Goal: Task Accomplishment & Management: Manage account settings

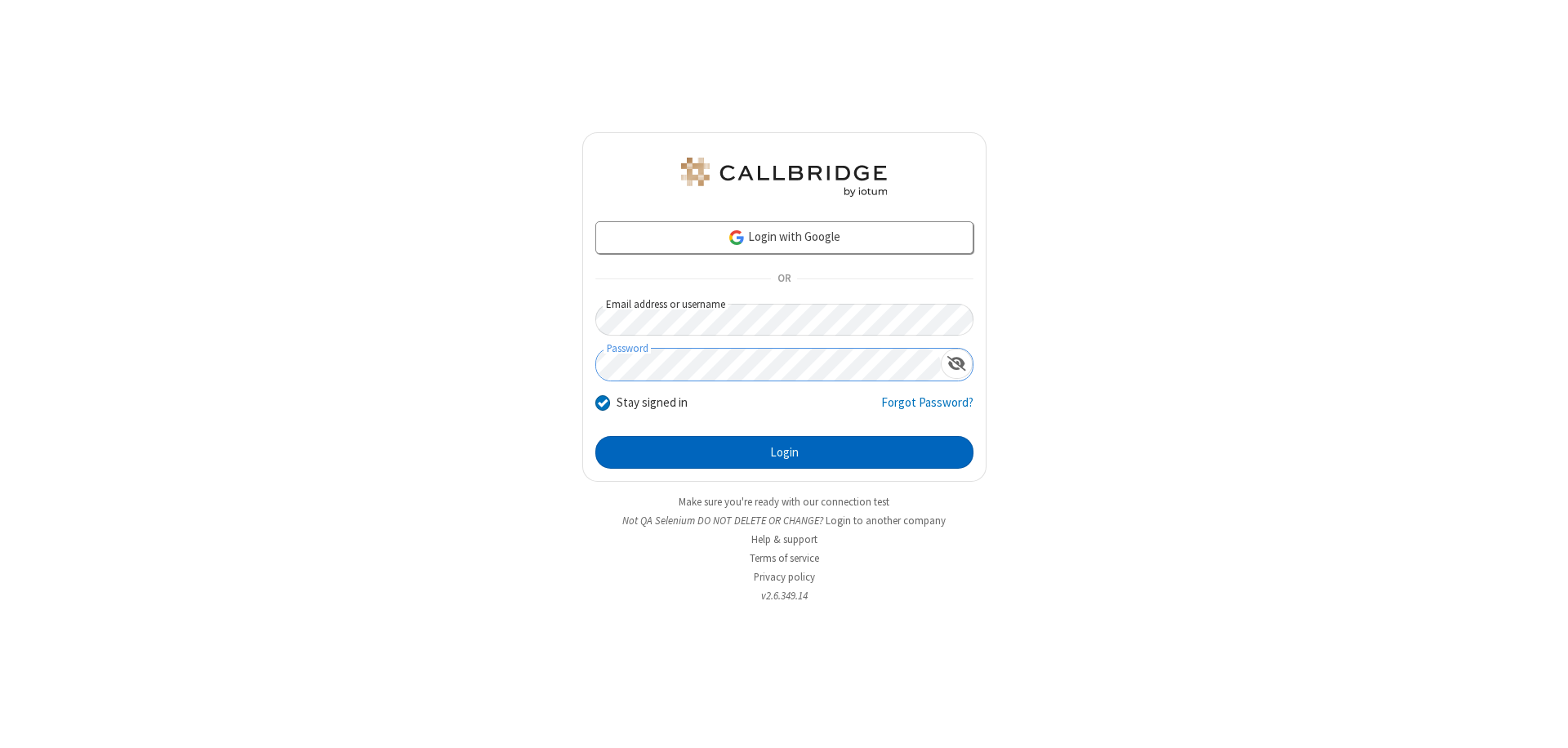
click at [784, 453] on button "Login" at bounding box center [784, 453] width 378 height 32
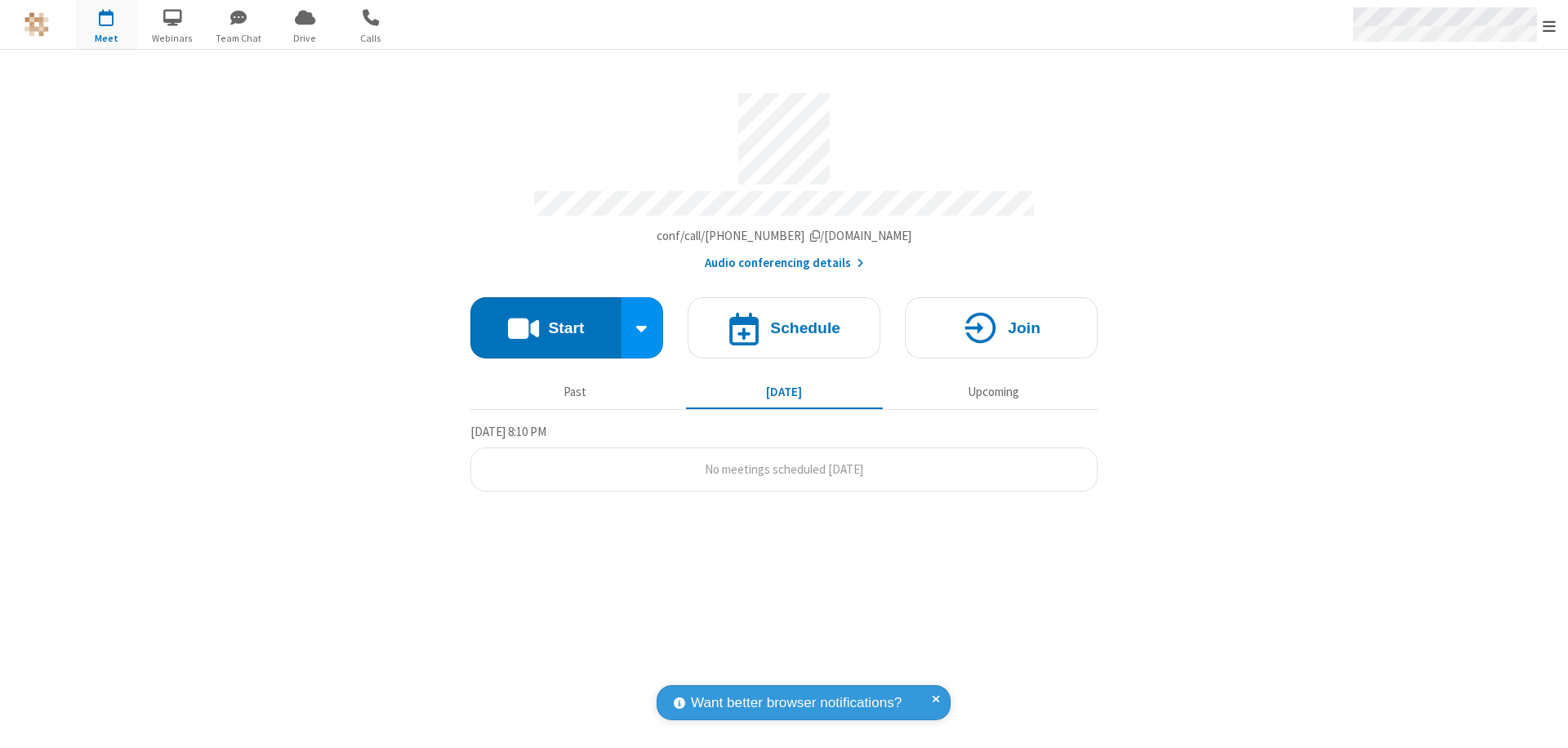
click at [1549, 26] on span "Open menu" at bounding box center [1548, 26] width 13 height 16
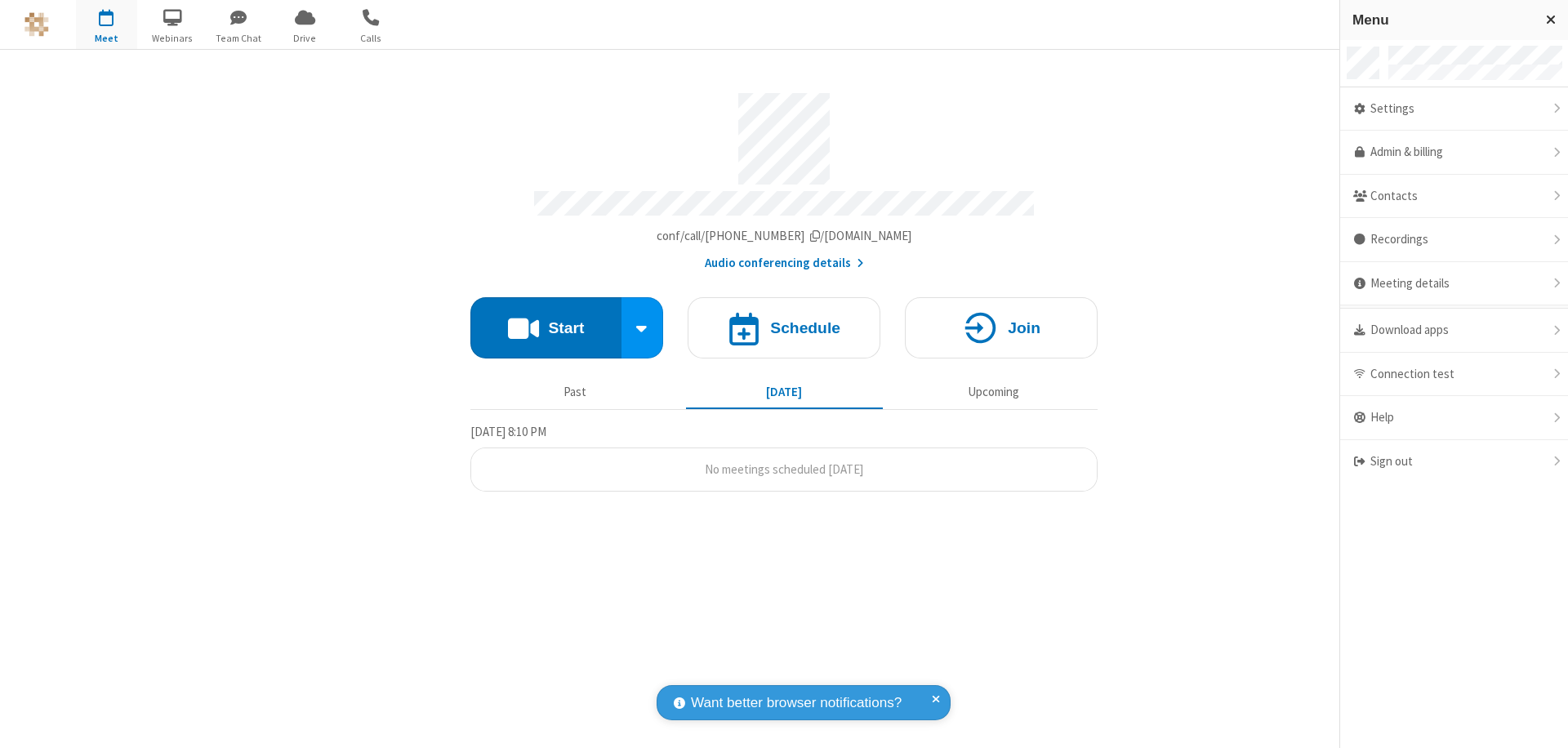
click at [1454, 109] on div "Settings" at bounding box center [1454, 110] width 228 height 44
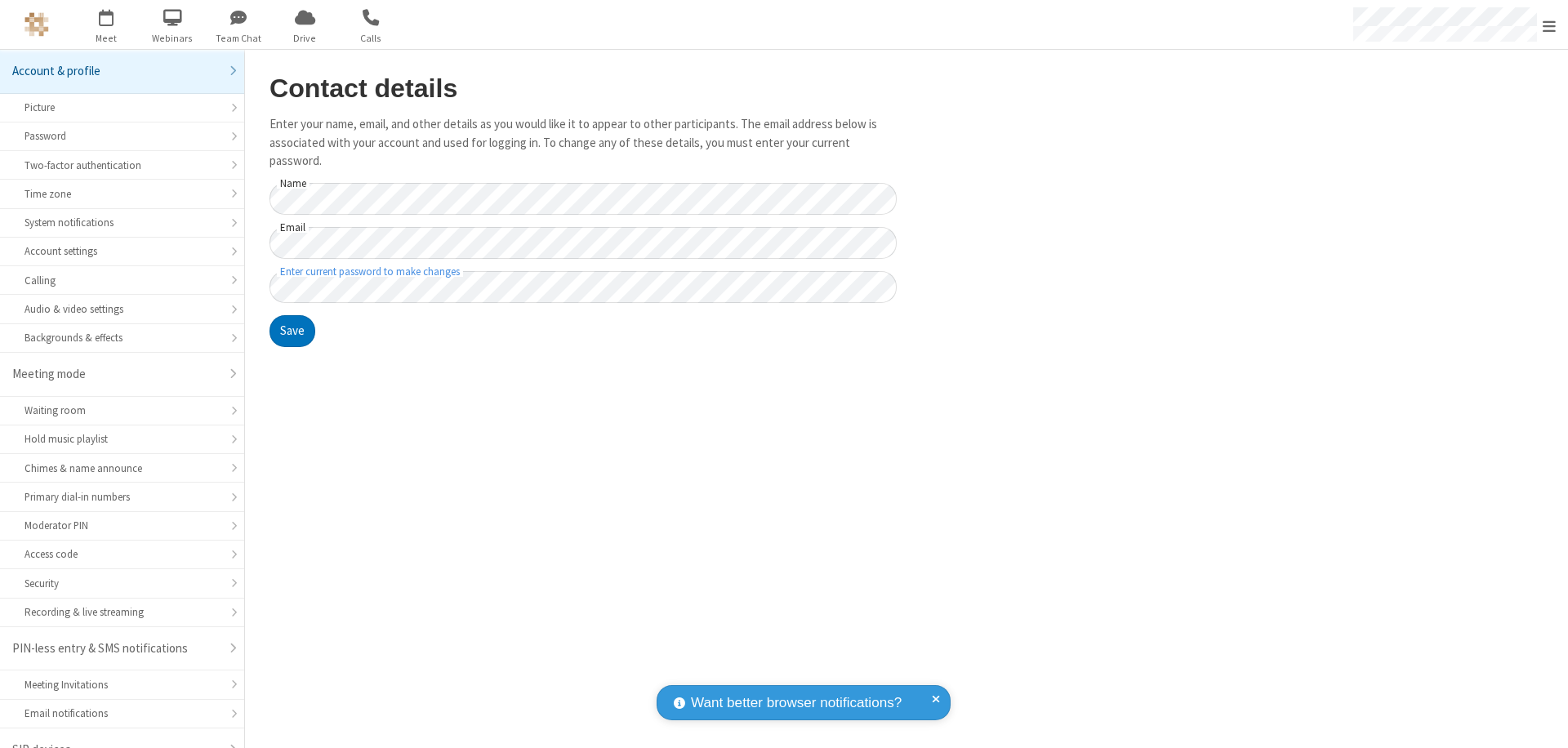
scroll to position [23, 0]
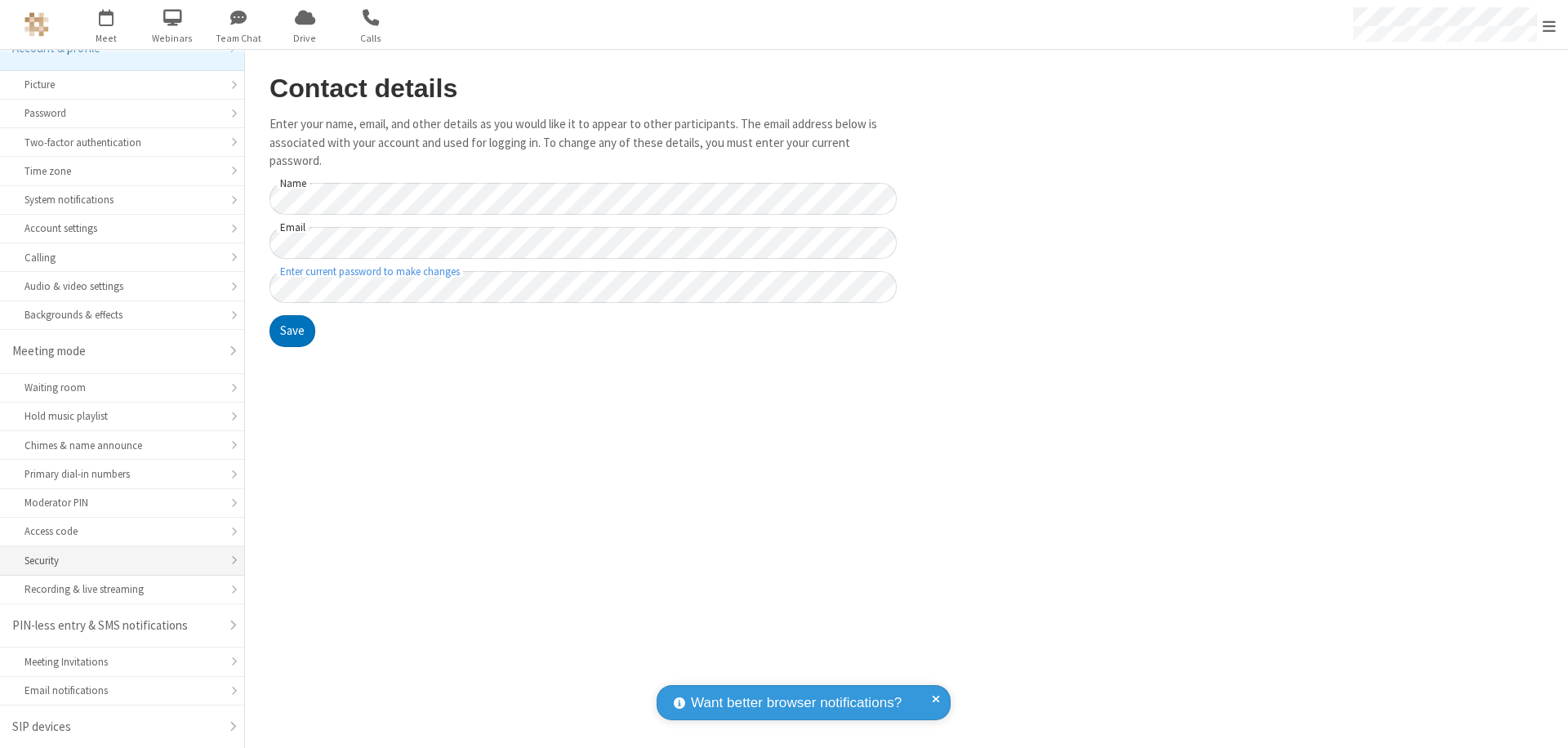
click at [116, 560] on div "Security" at bounding box center [122, 561] width 195 height 15
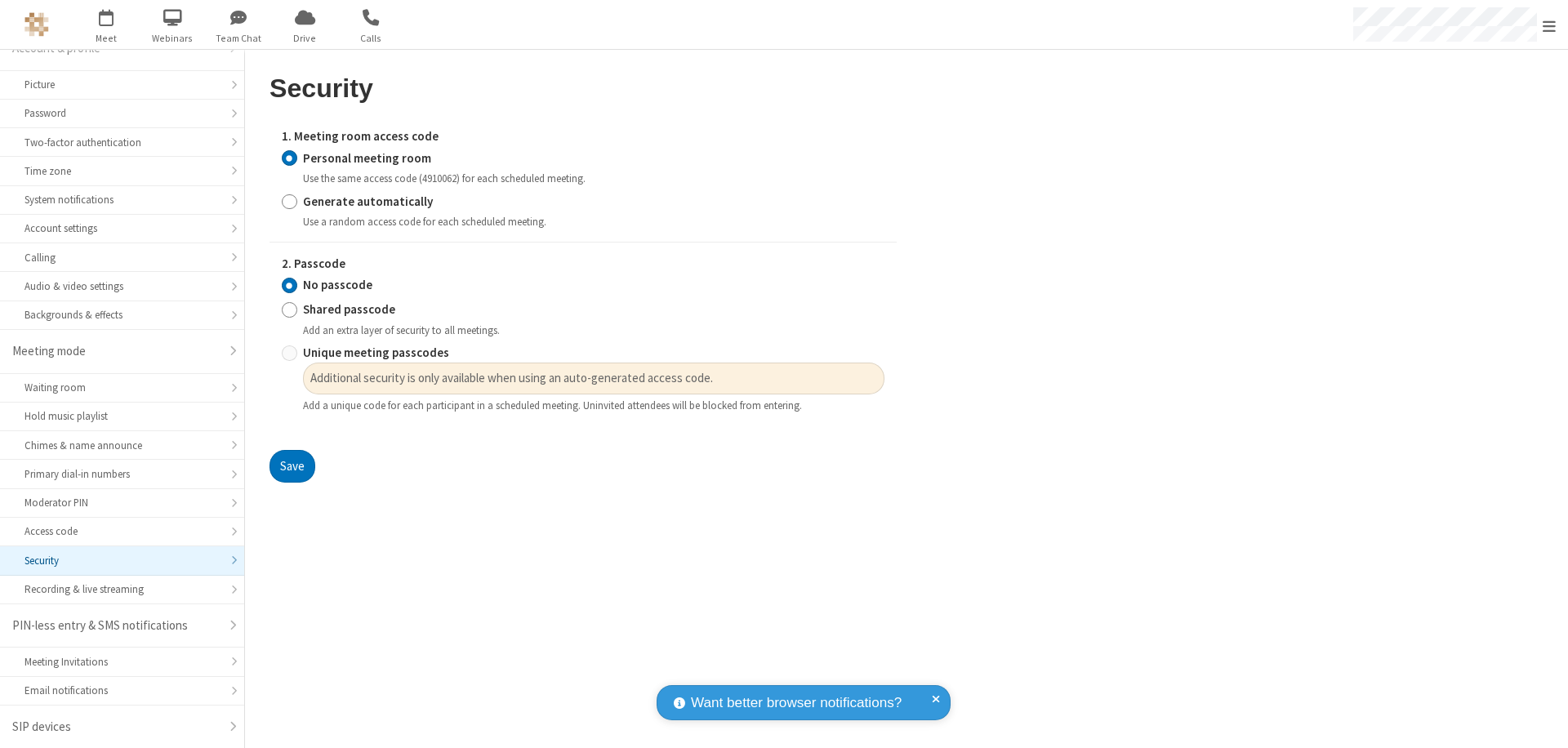
click at [289, 157] on input "Personal meeting room" at bounding box center [289, 158] width 15 height 17
click at [289, 285] on input "No passcode" at bounding box center [289, 285] width 15 height 17
click at [292, 466] on button "Save" at bounding box center [293, 466] width 46 height 32
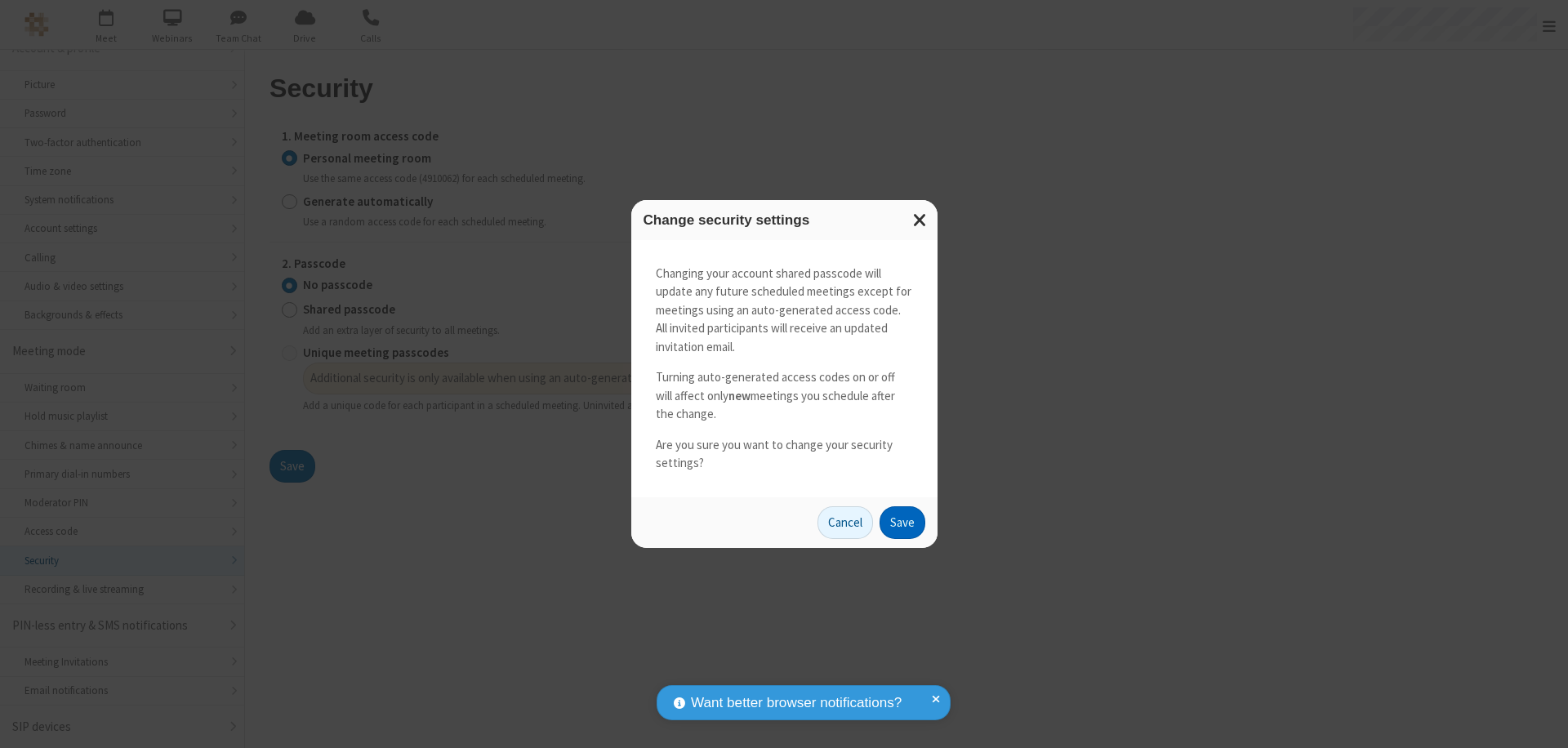
click at [902, 522] on button "Save" at bounding box center [903, 522] width 46 height 32
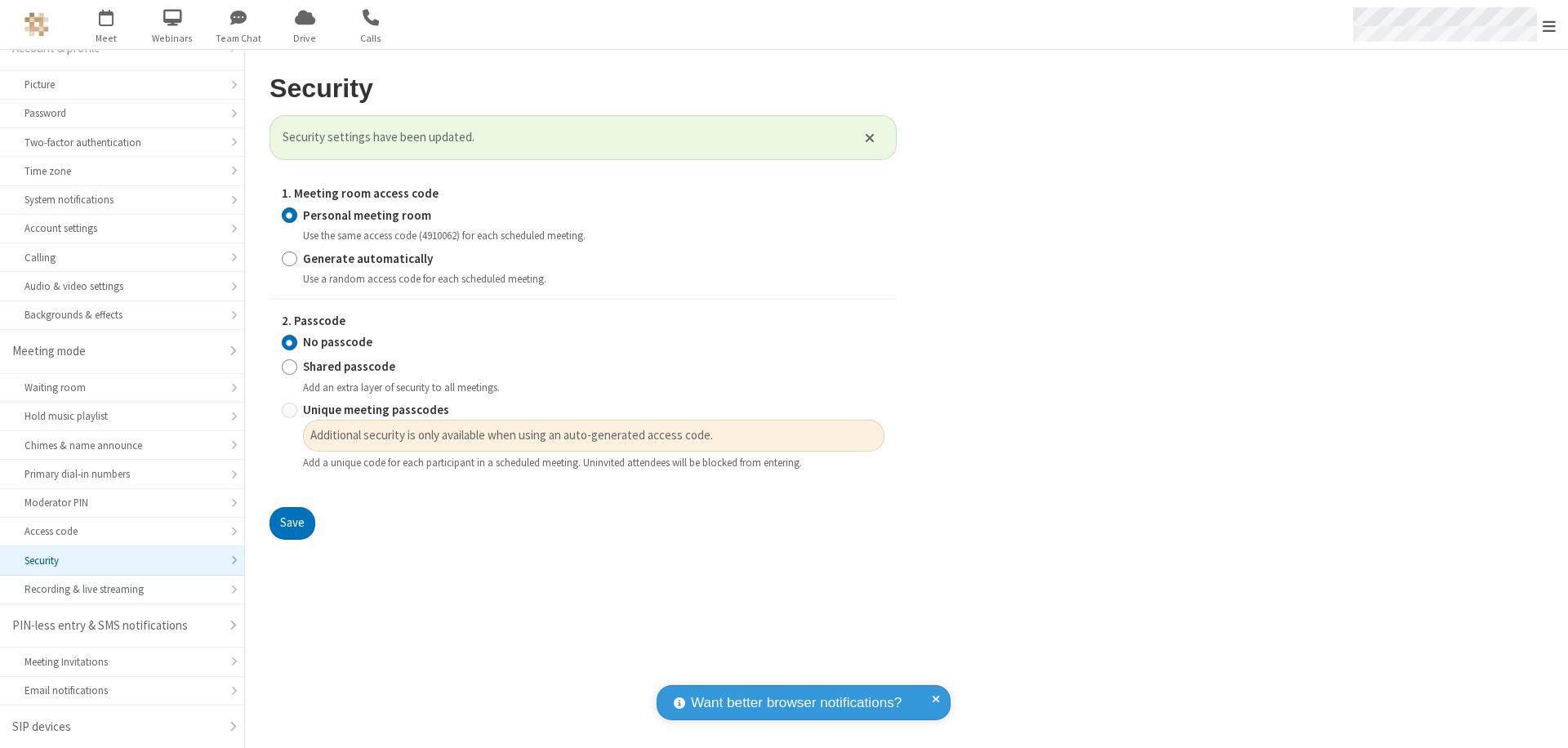
click at [1549, 26] on span "Open menu" at bounding box center [1548, 26] width 13 height 16
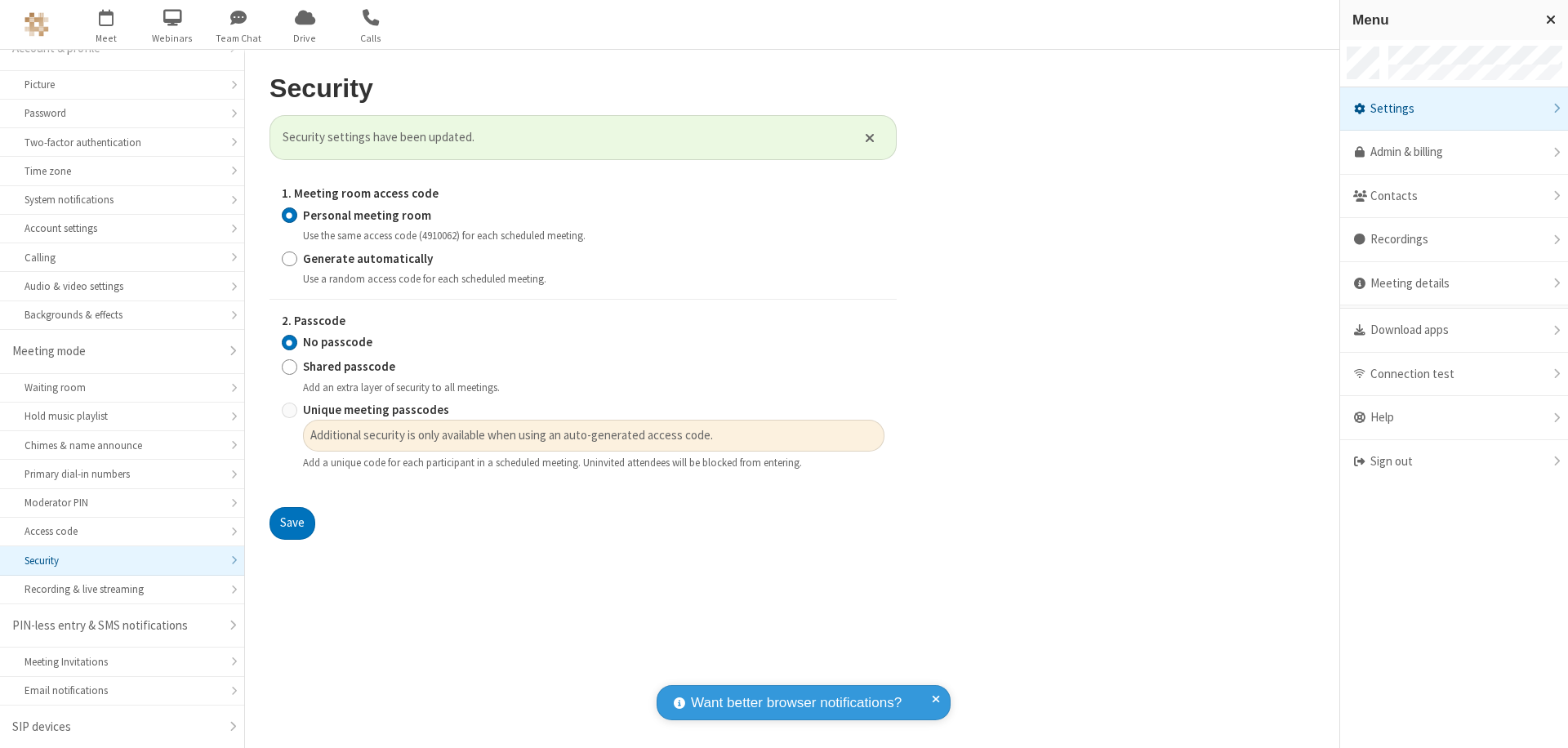
click at [106, 25] on span "button" at bounding box center [106, 17] width 61 height 28
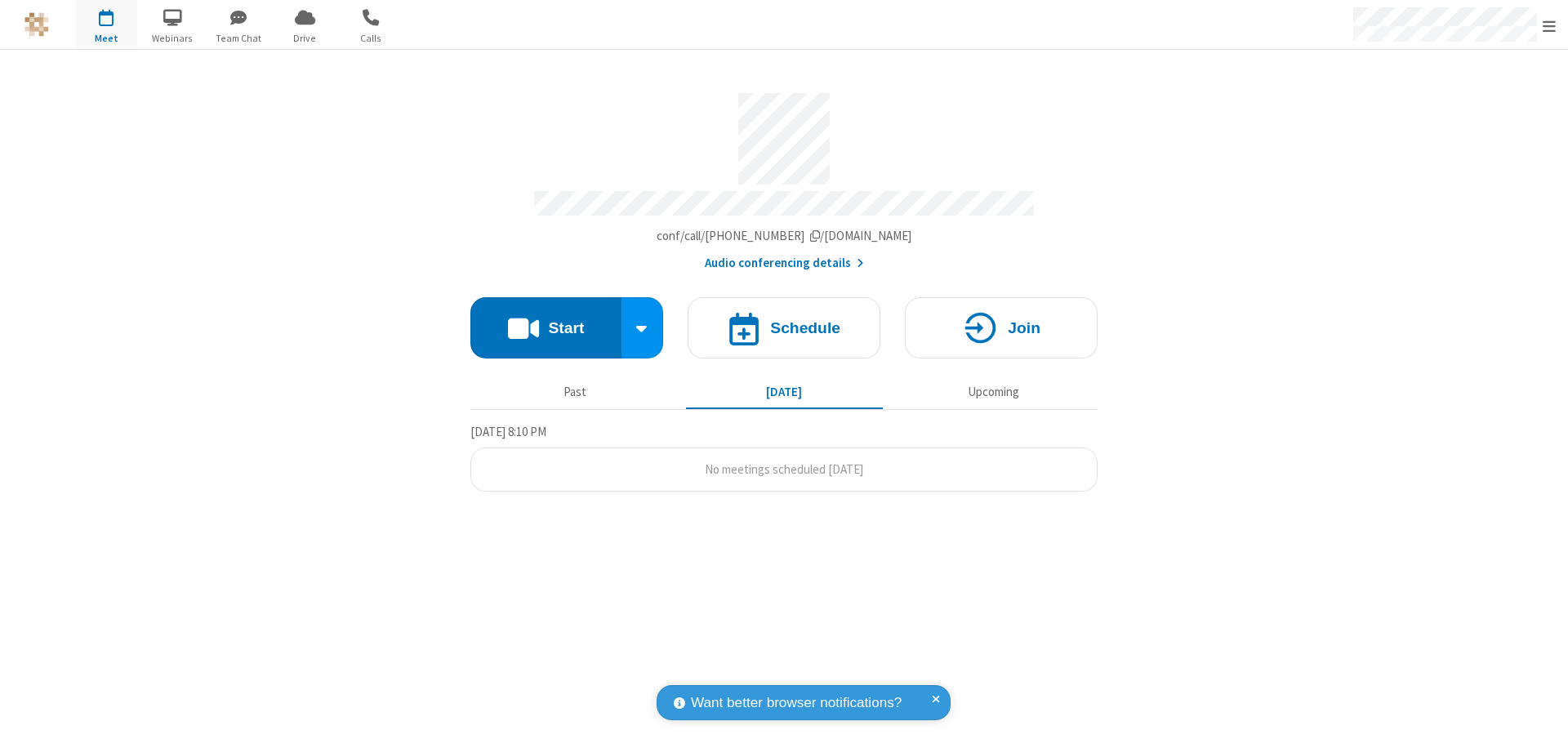
click at [784, 320] on h4 "Schedule" at bounding box center [805, 328] width 71 height 15
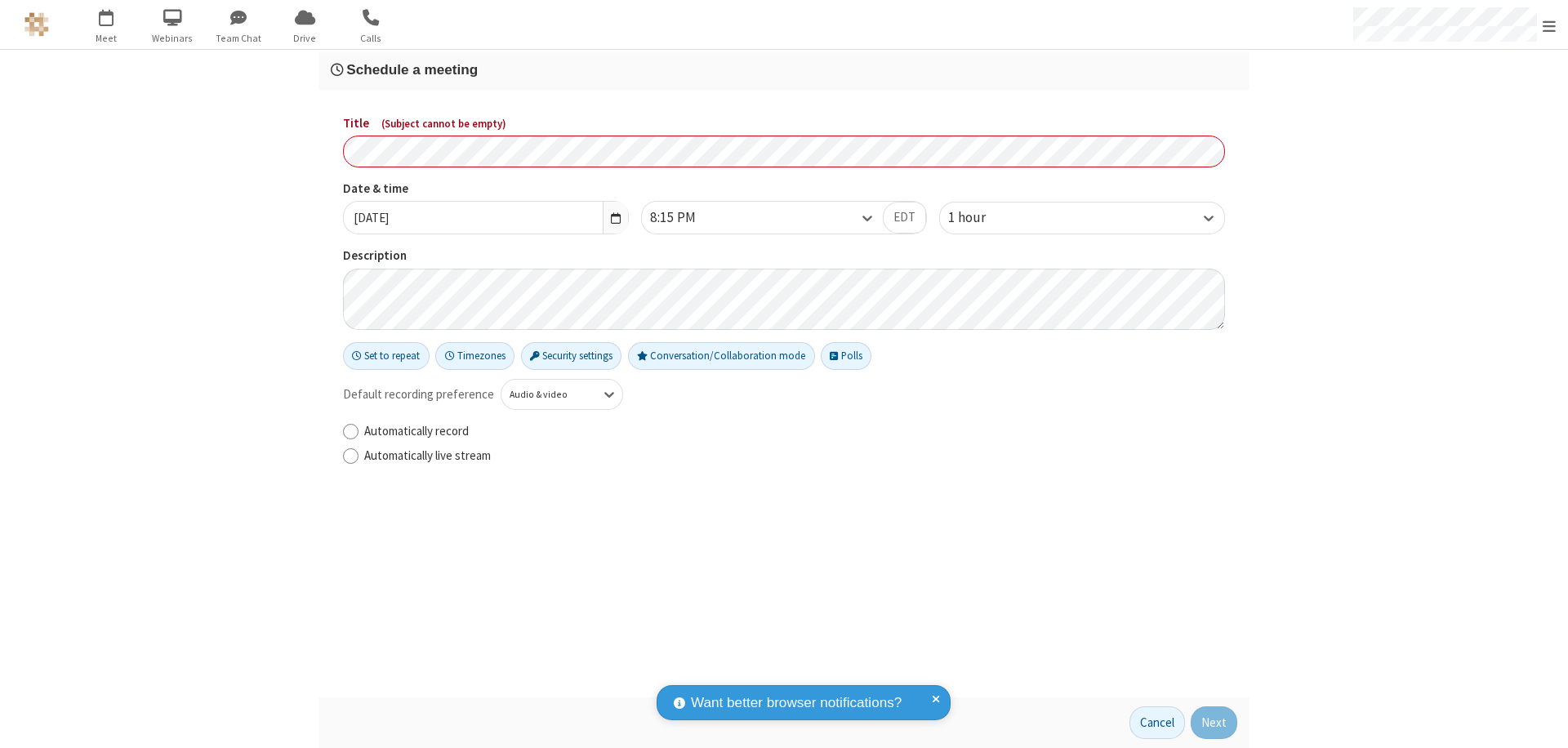
click at [784, 70] on h3 "Schedule a meeting" at bounding box center [784, 70] width 906 height 15
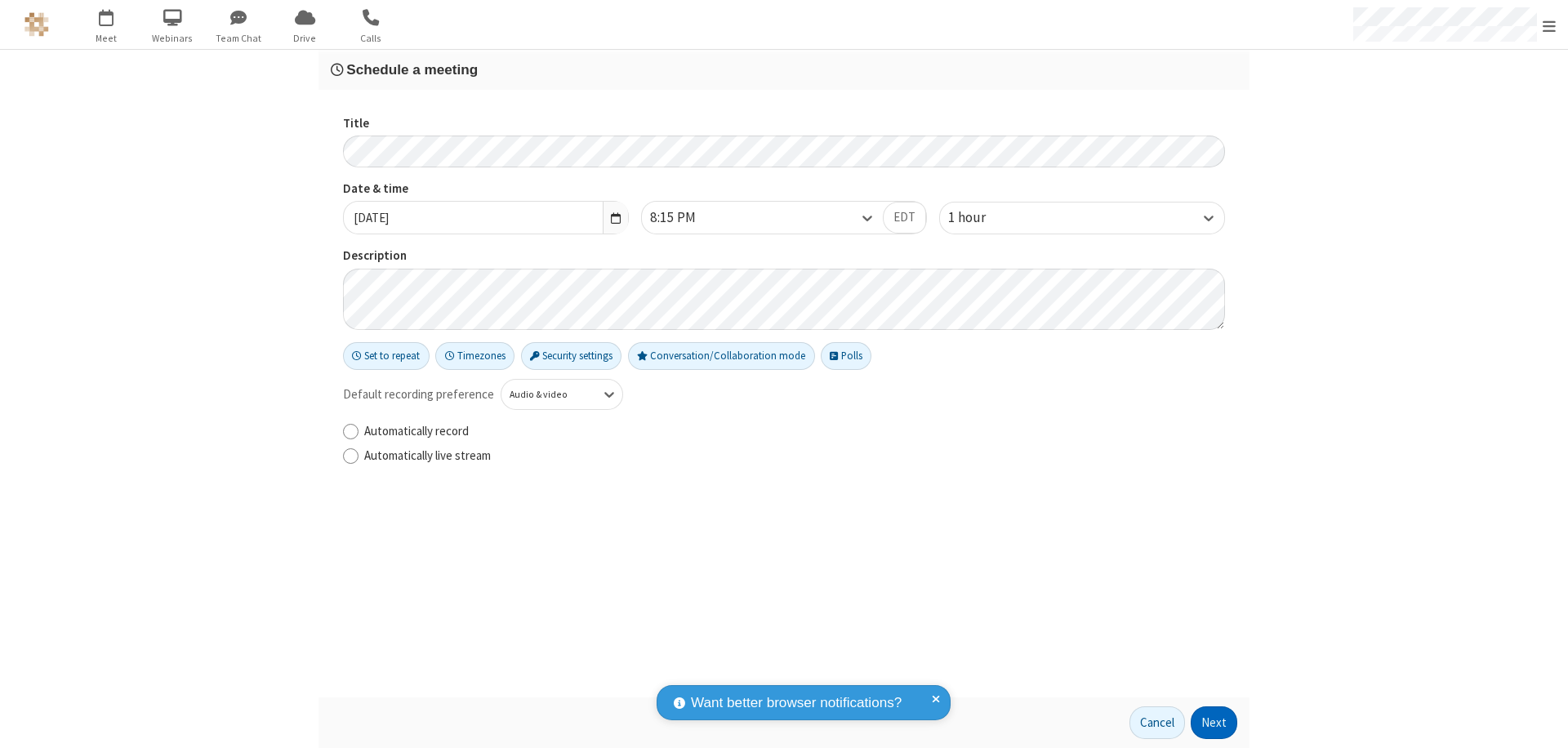
click at [1214, 723] on button "Next" at bounding box center [1214, 722] width 47 height 32
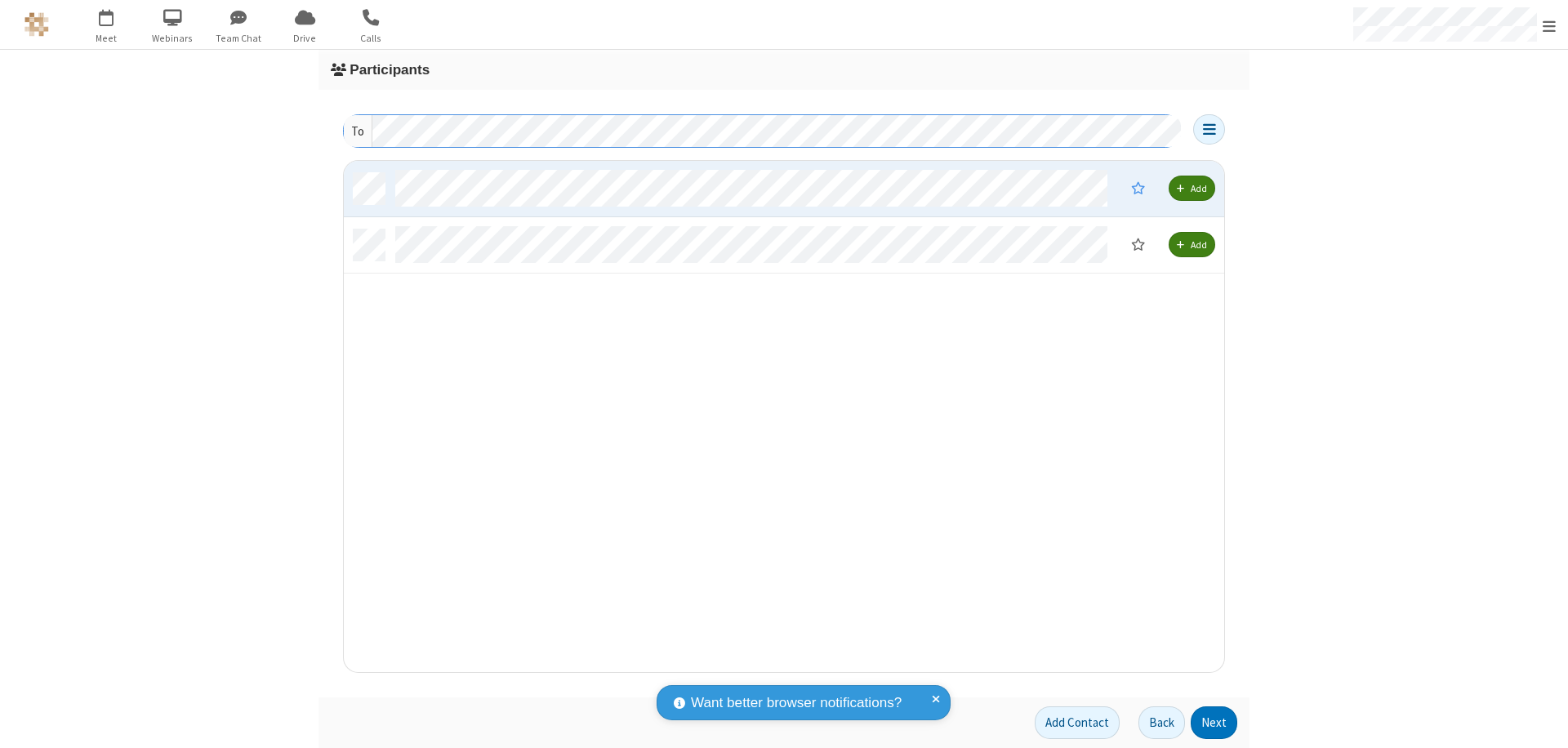
scroll to position [499, 868]
click at [1214, 723] on button "Next" at bounding box center [1214, 722] width 47 height 32
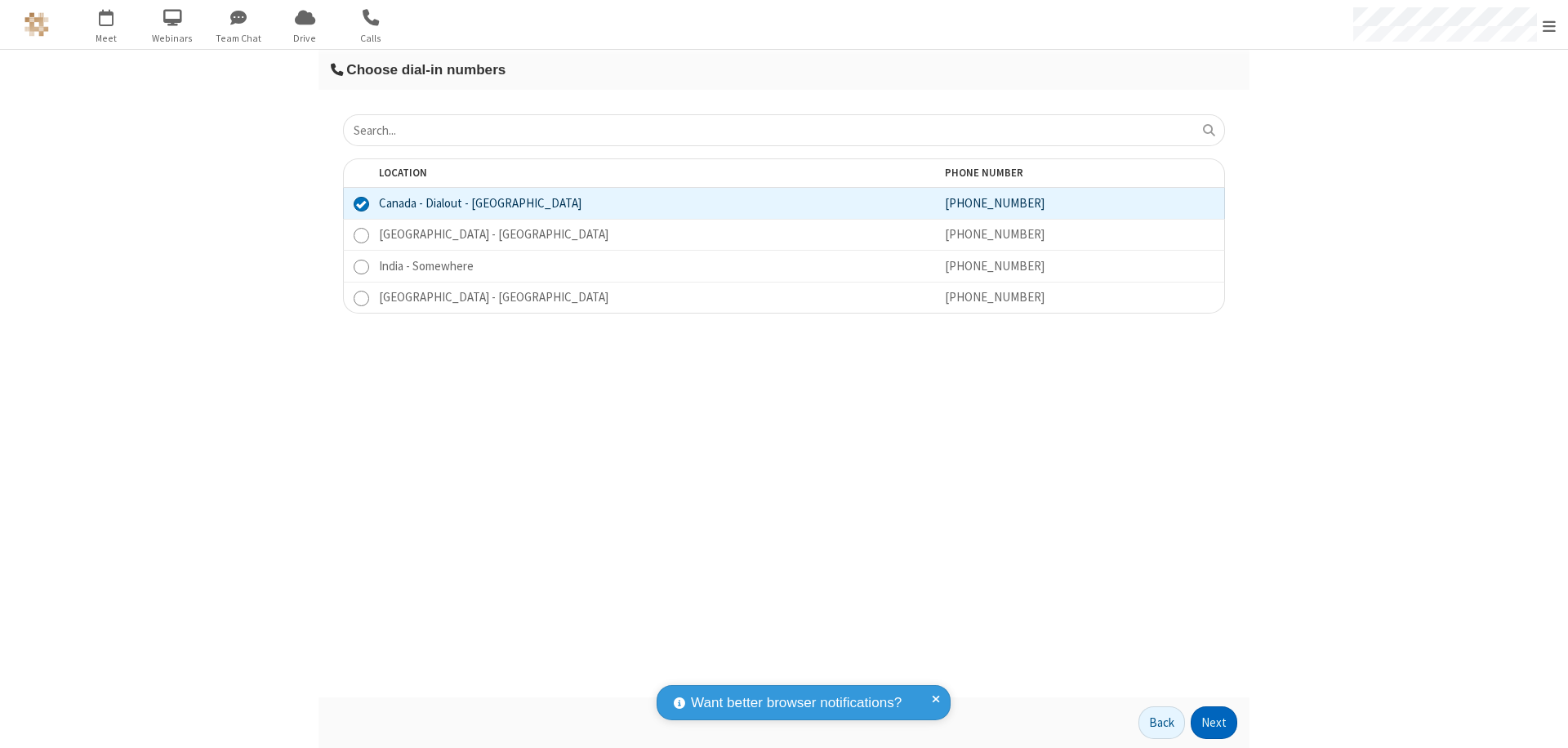
click at [1214, 723] on button "Next" at bounding box center [1214, 722] width 47 height 32
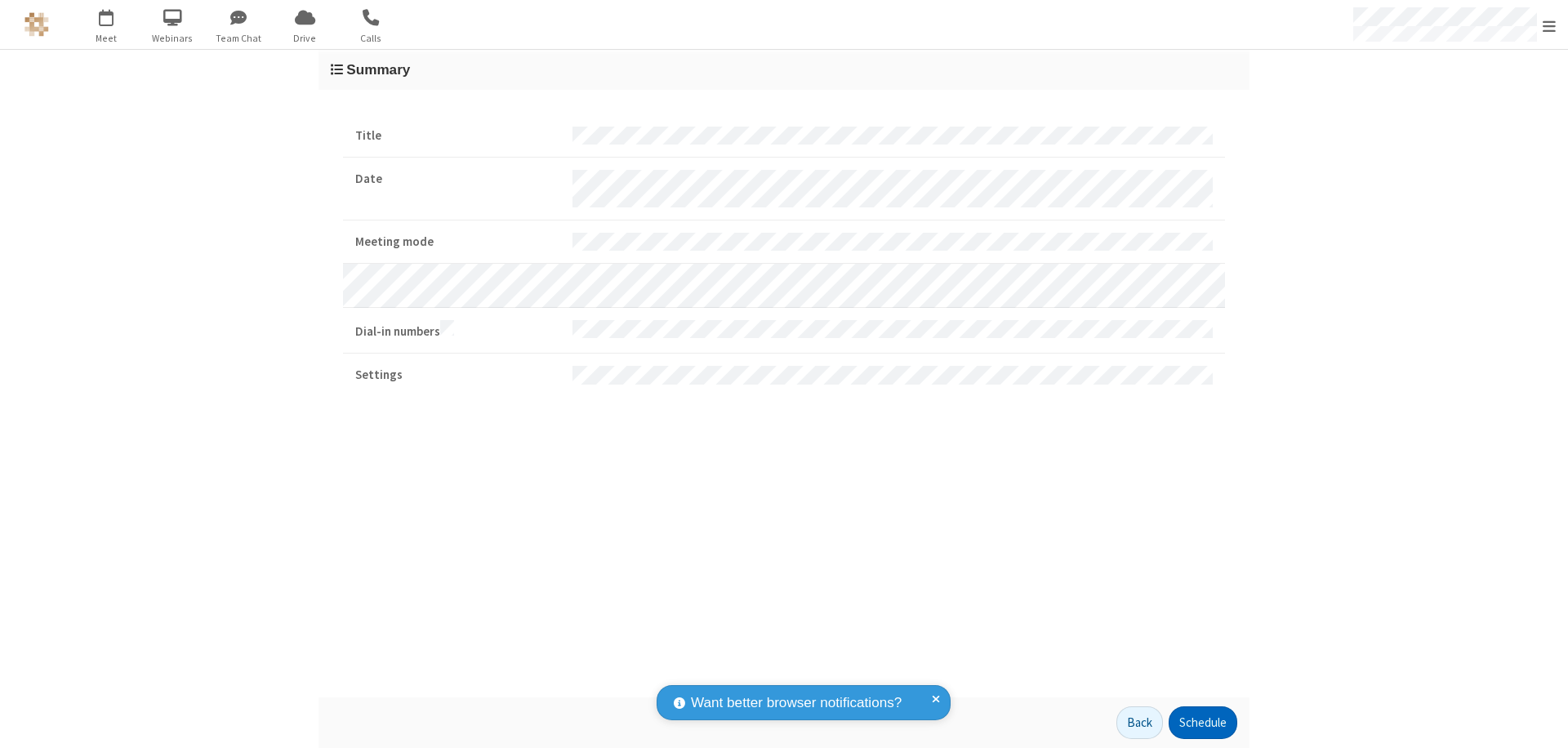
click at [1202, 723] on button "Schedule" at bounding box center [1203, 722] width 69 height 32
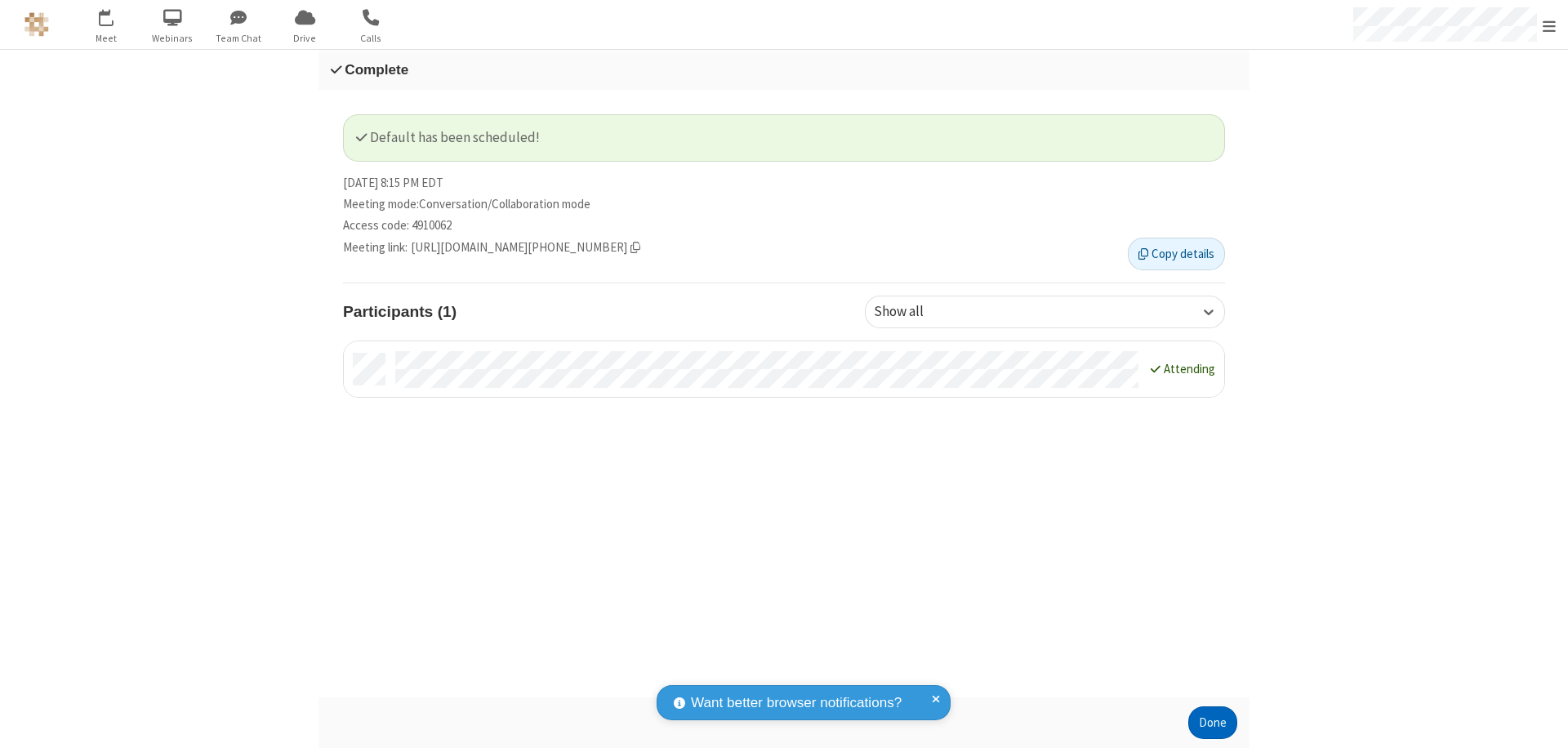
click at [1212, 723] on button "Done" at bounding box center [1213, 722] width 49 height 32
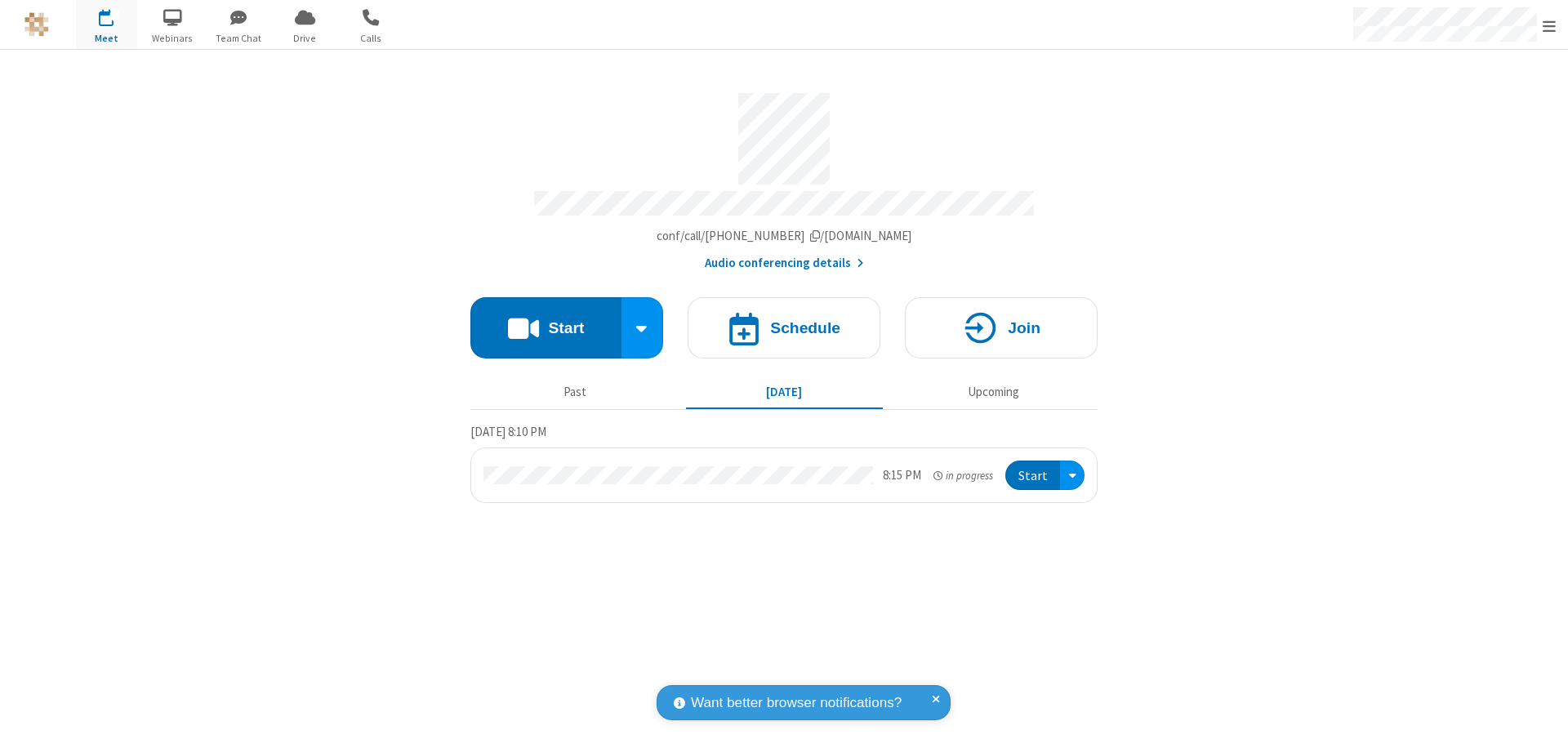
click at [1034, 468] on button "Start" at bounding box center [1033, 476] width 54 height 31
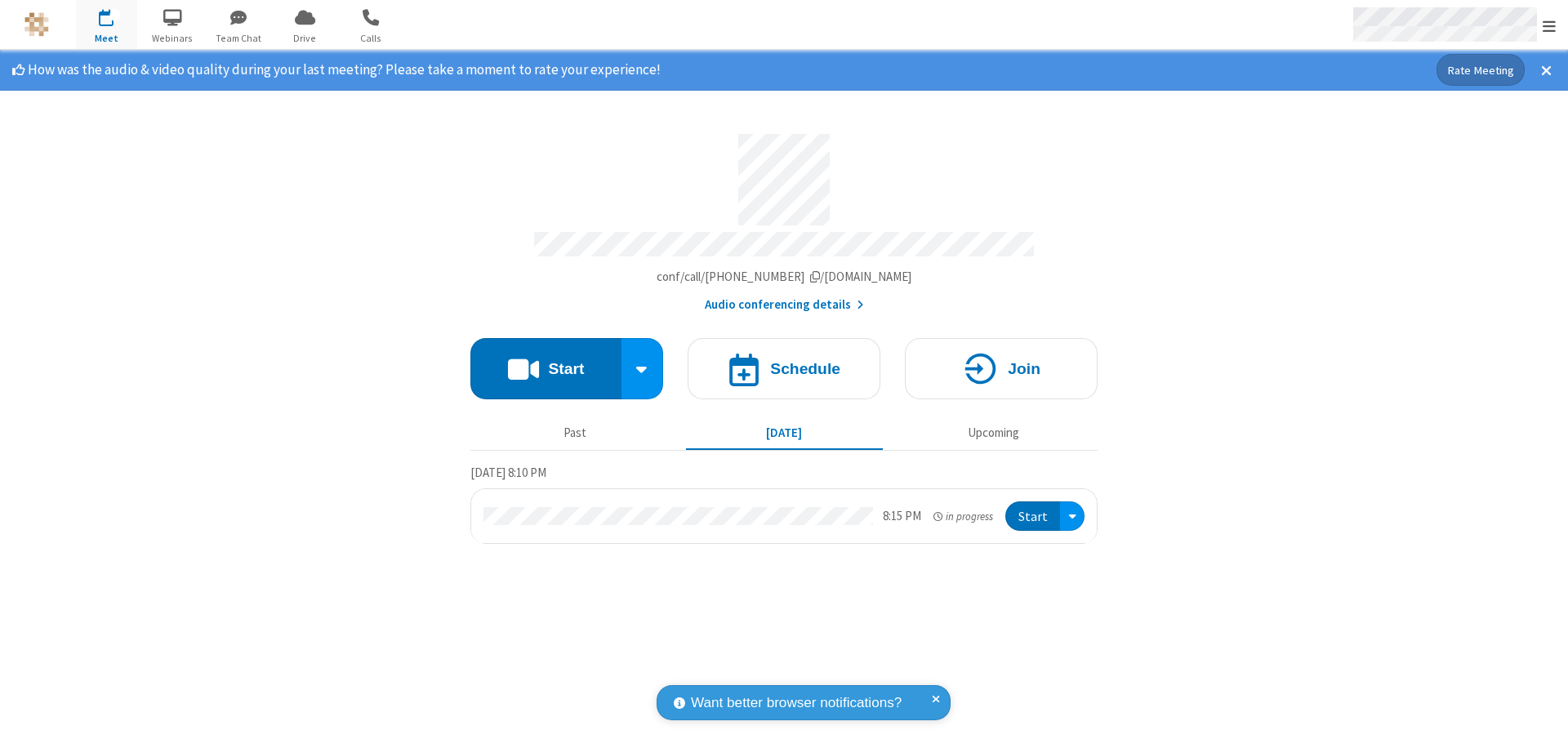
click at [1549, 26] on span "Open menu" at bounding box center [1548, 26] width 13 height 16
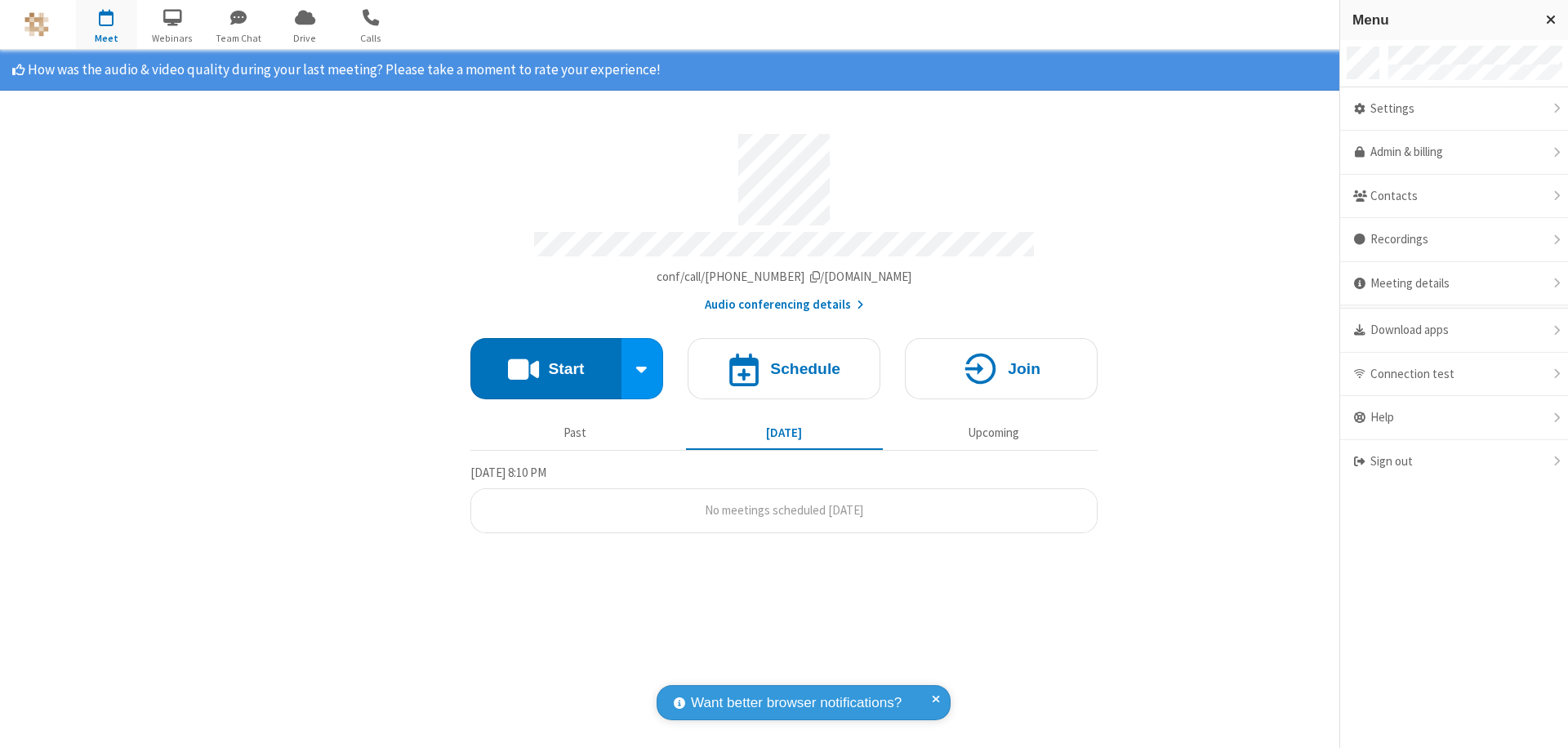
click at [1454, 109] on div "Settings" at bounding box center [1454, 110] width 228 height 44
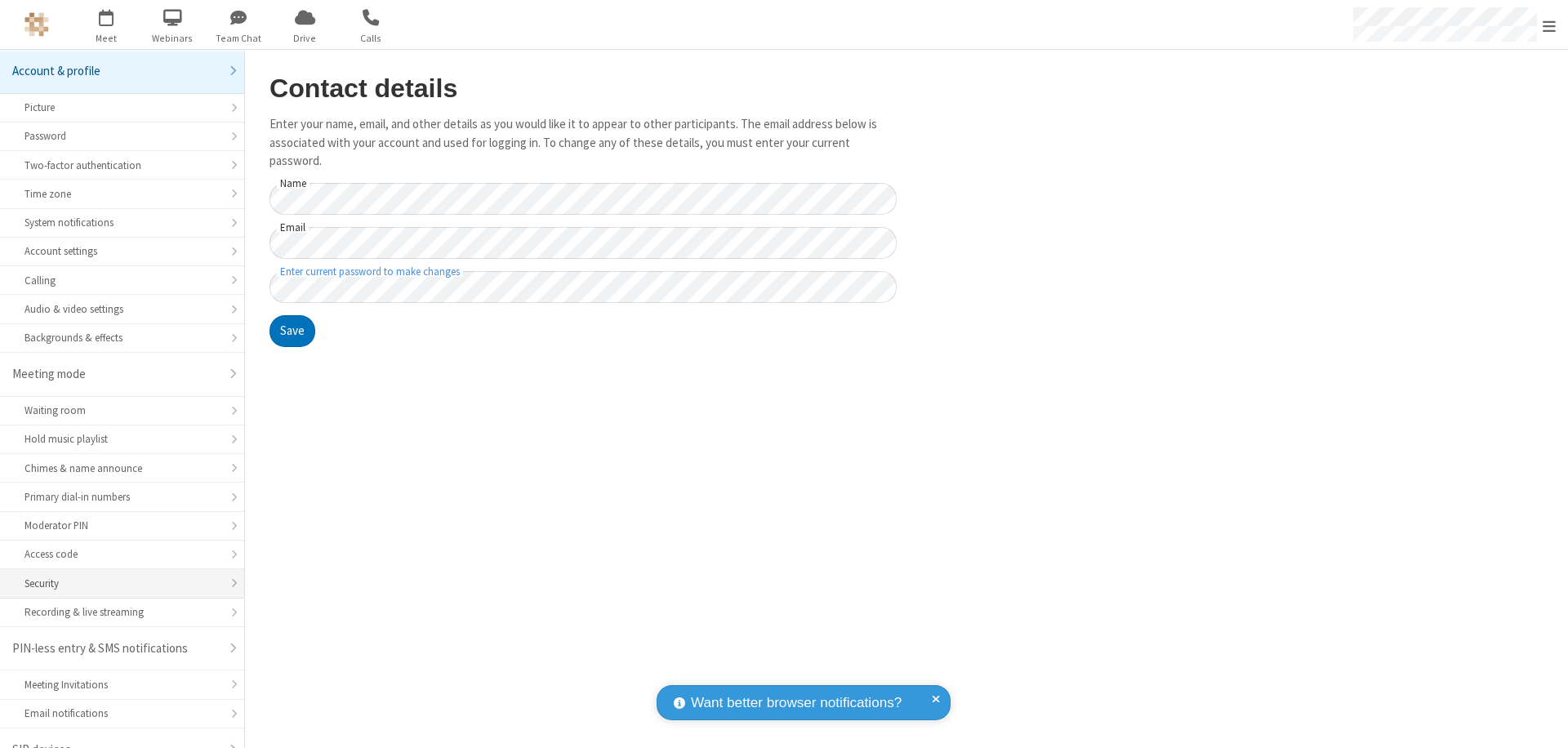
click at [116, 576] on div "Security" at bounding box center [122, 584] width 195 height 15
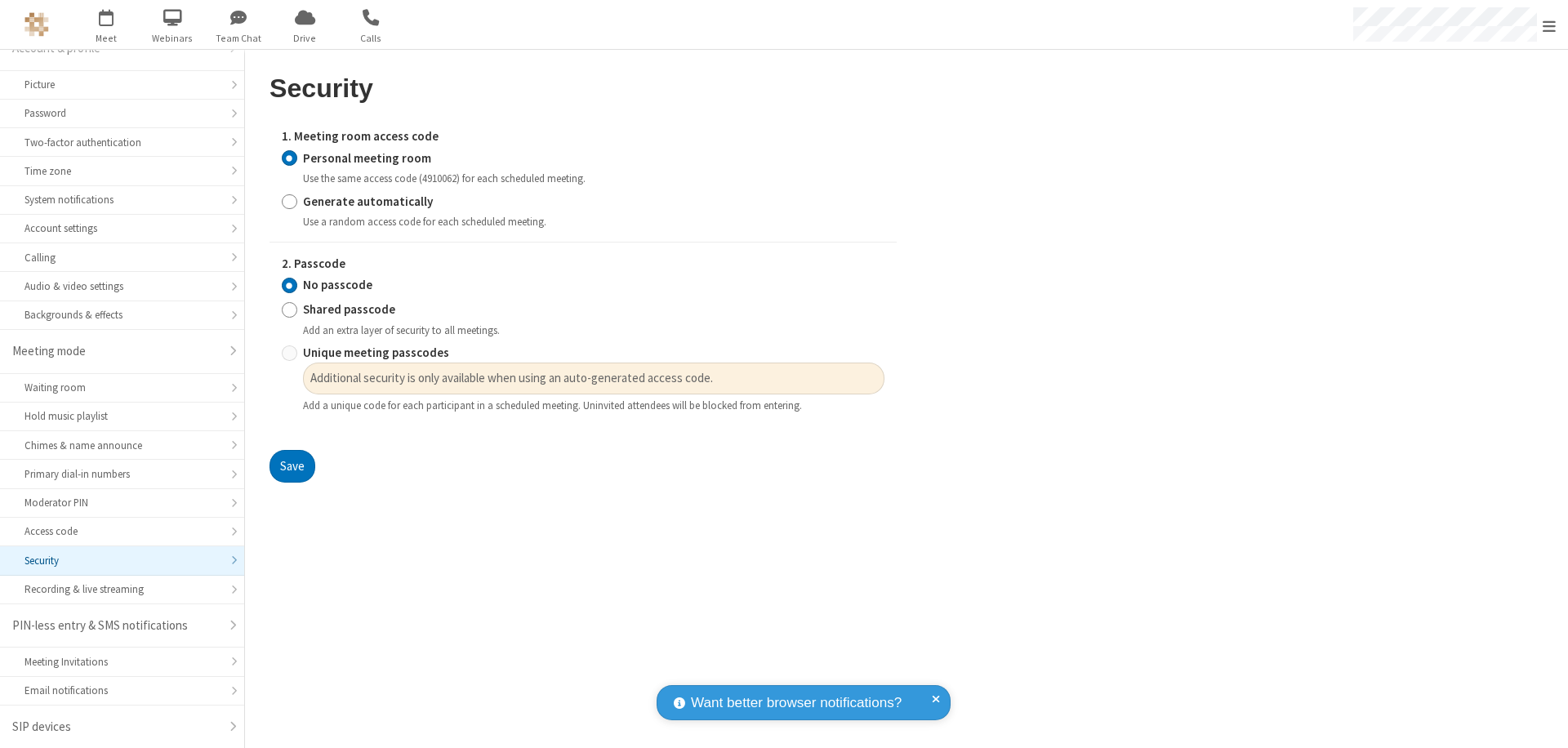
click at [289, 157] on input "Personal meeting room" at bounding box center [289, 158] width 15 height 17
click at [289, 285] on input "No passcode" at bounding box center [289, 285] width 15 height 17
click at [292, 466] on button "Save" at bounding box center [293, 466] width 46 height 32
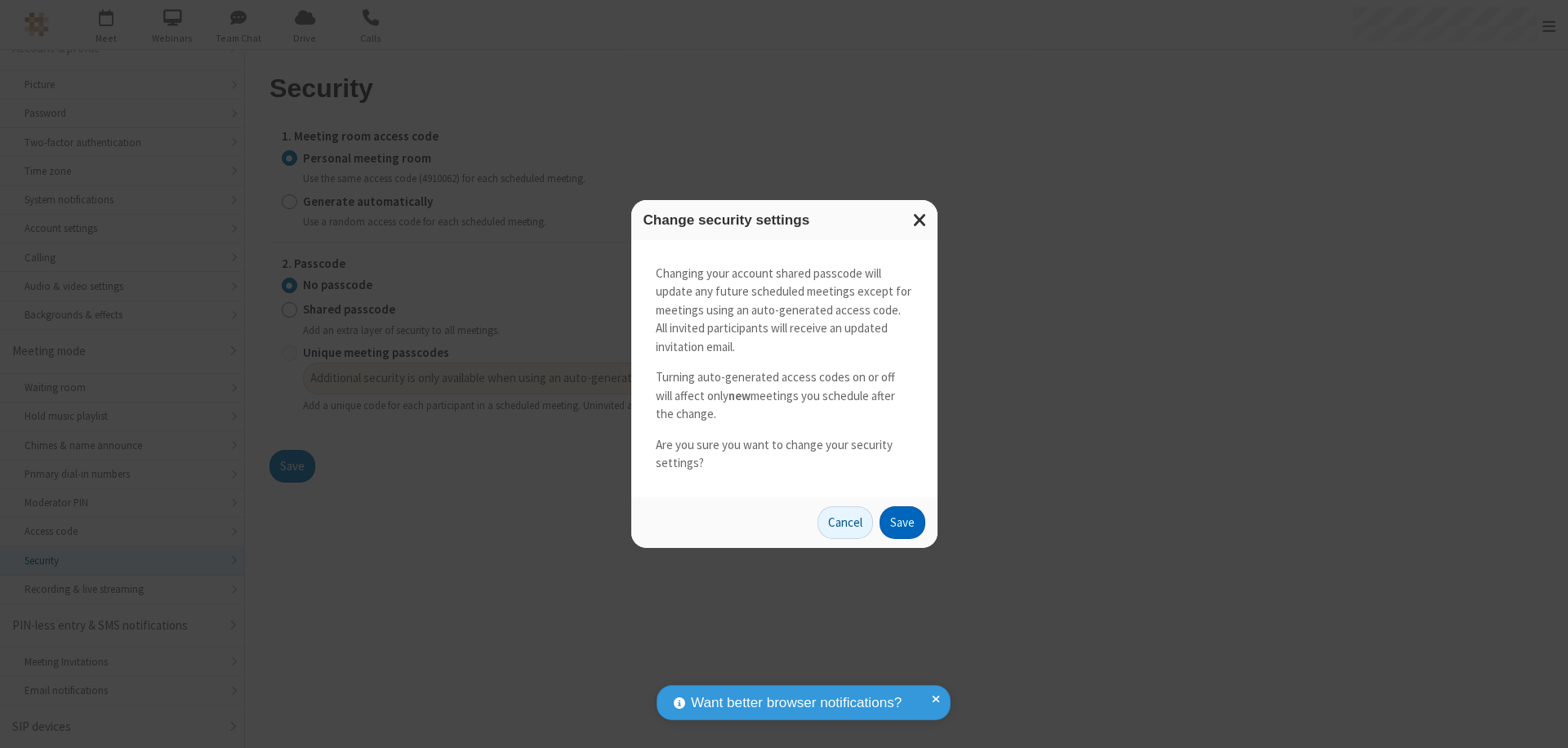
click at [902, 522] on button "Save" at bounding box center [903, 522] width 46 height 32
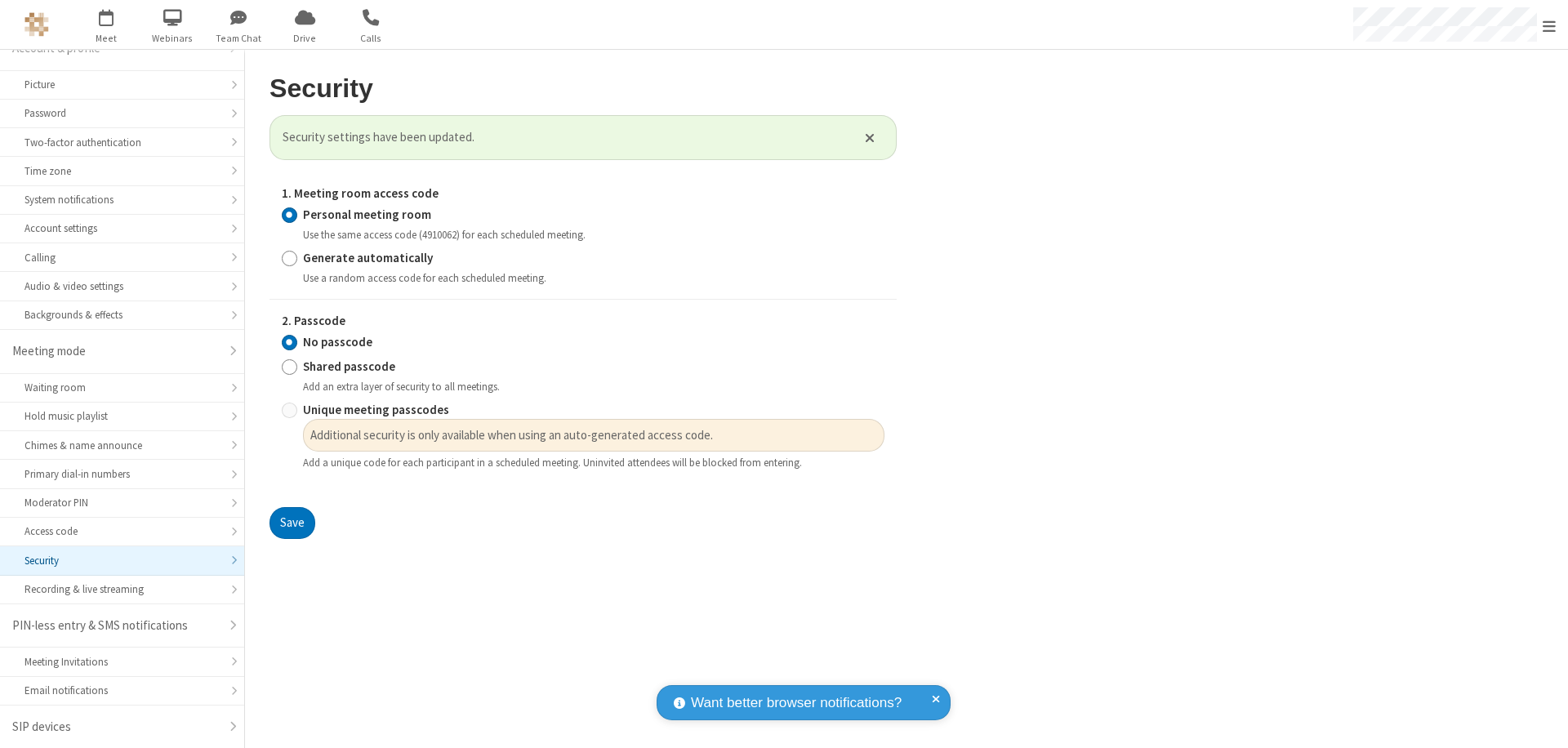
click at [1549, 25] on span "Open menu" at bounding box center [1548, 26] width 13 height 16
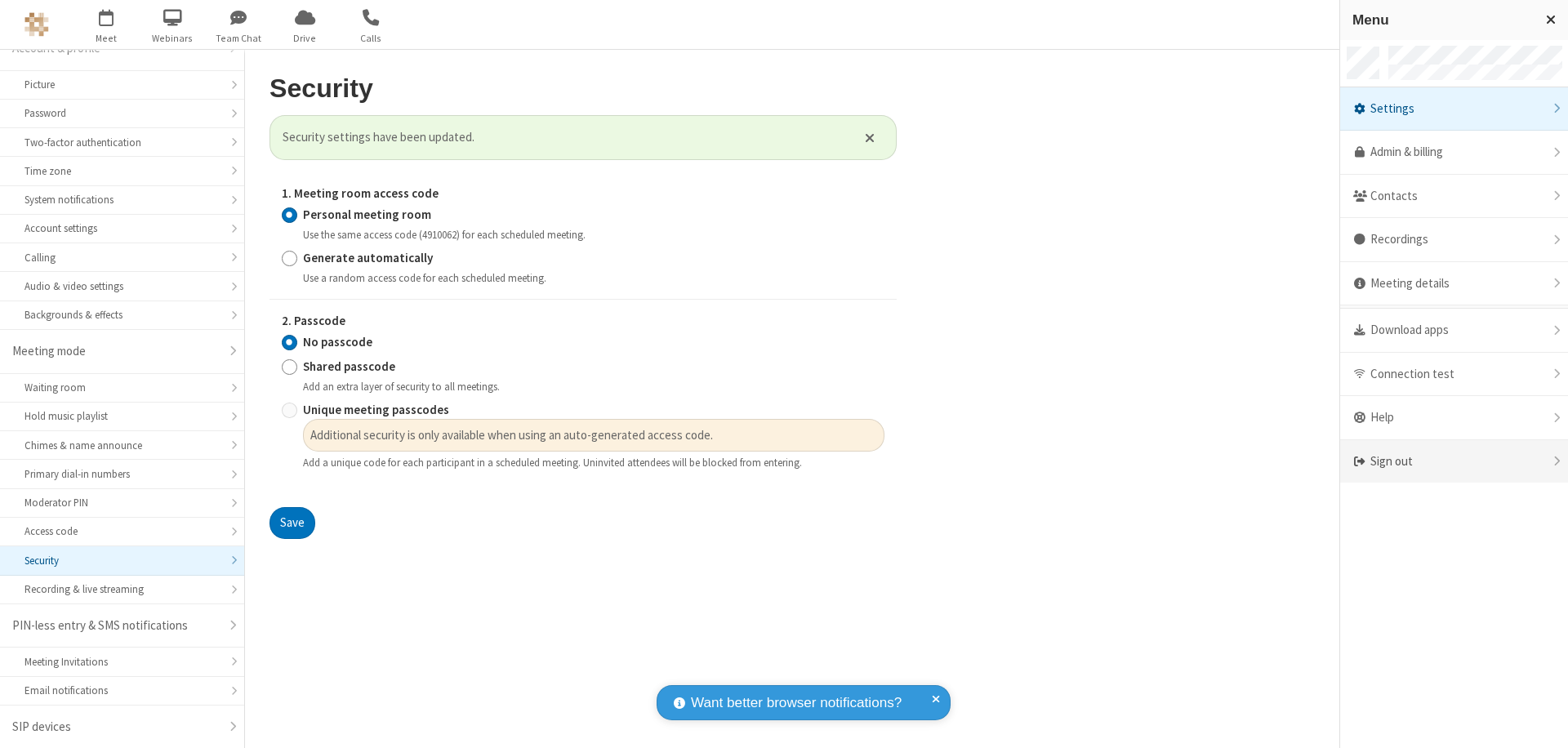
click at [1454, 461] on div "Sign out" at bounding box center [1454, 461] width 228 height 43
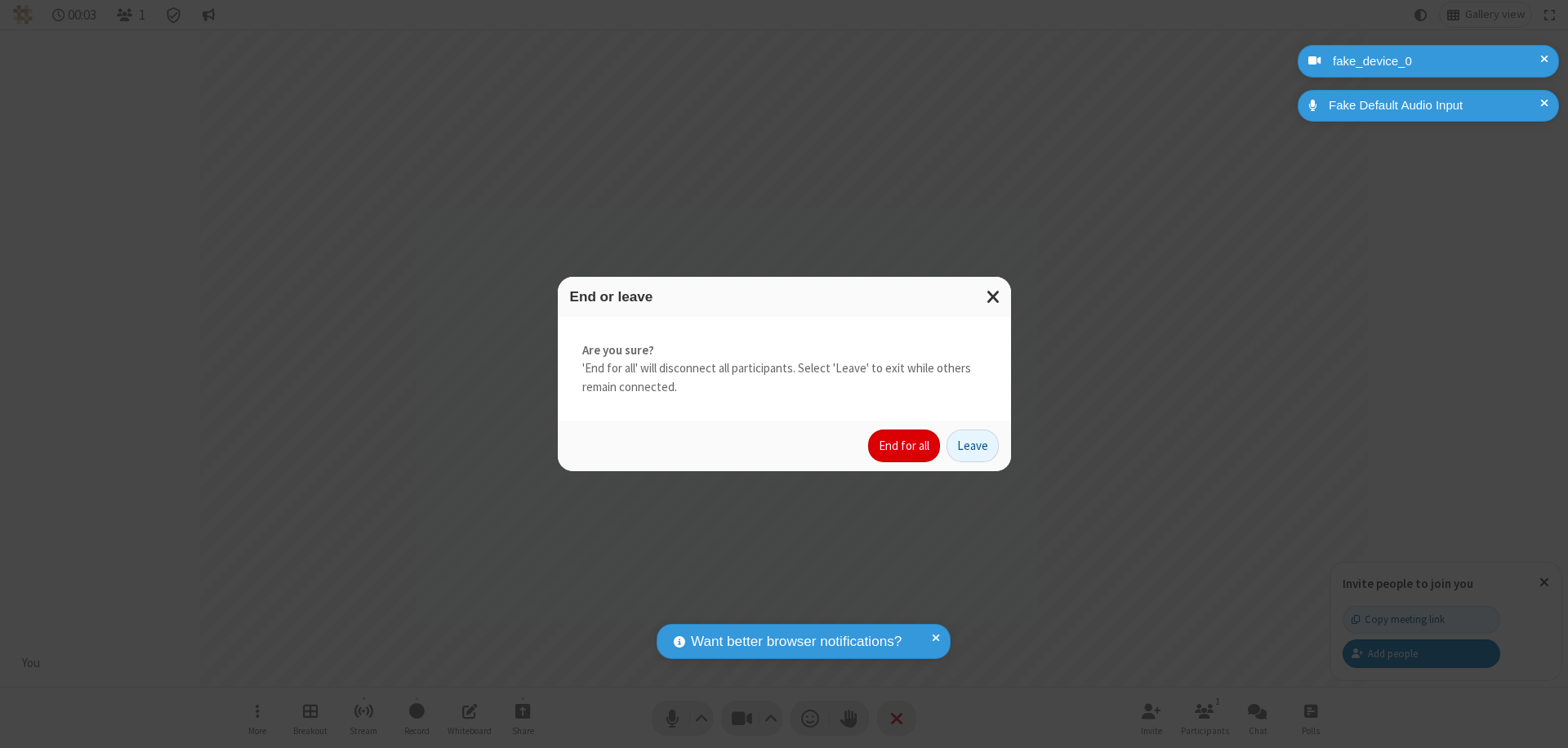
click at [905, 446] on button "End for all" at bounding box center [904, 446] width 71 height 32
